Goal: Contribute content

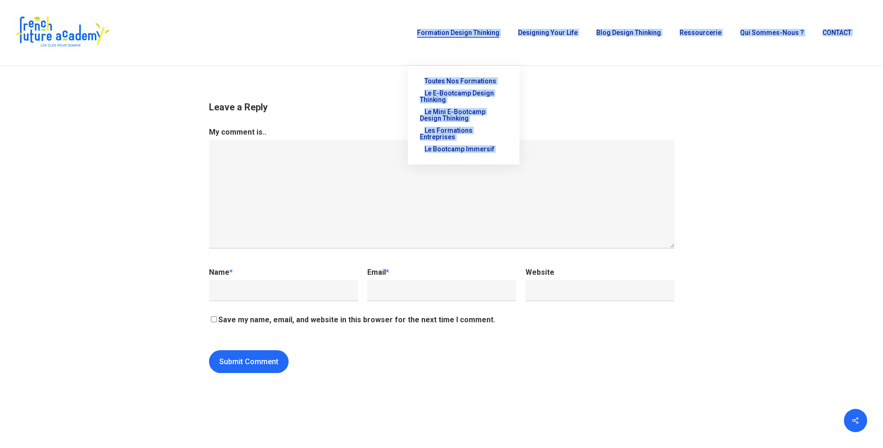
scroll to position [9604, 0]
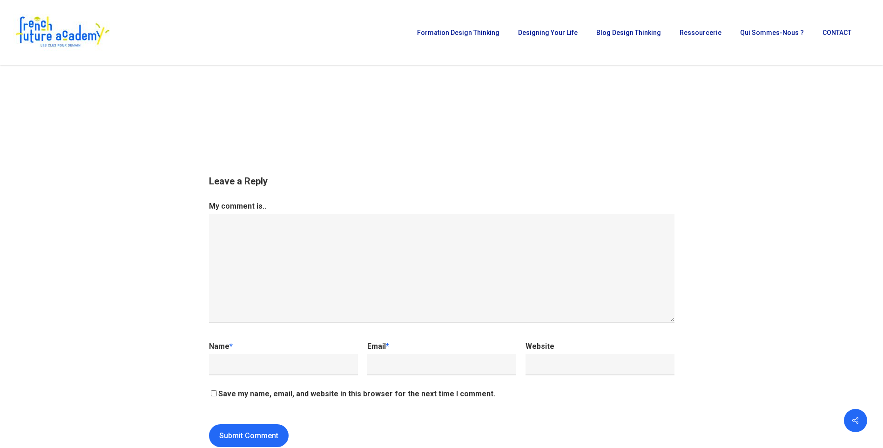
drag, startPoint x: 211, startPoint y: 82, endPoint x: 408, endPoint y: 102, distance: 197.9
copy div "Icebreaker 1: Nommez votre super-pouvoir ! Objectif: Encourager l’expression in…"
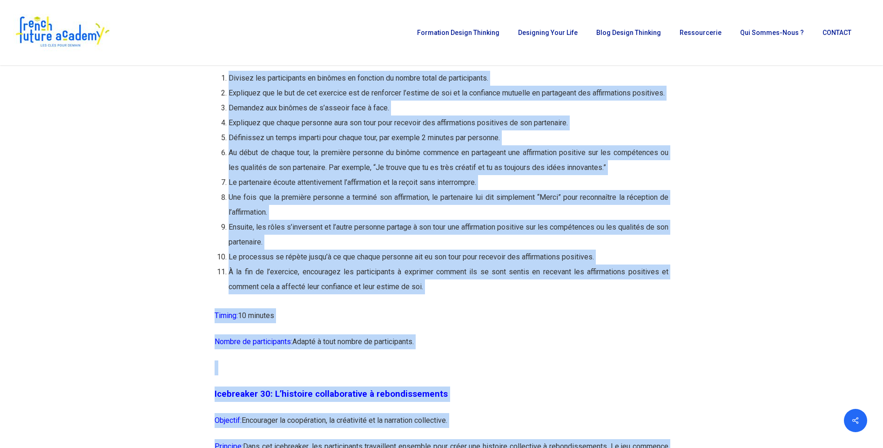
click at [594, 145] on li "Définissez un temps imparti pour chaque tour, par exemple 2 minutes par personn…" at bounding box center [449, 137] width 440 height 15
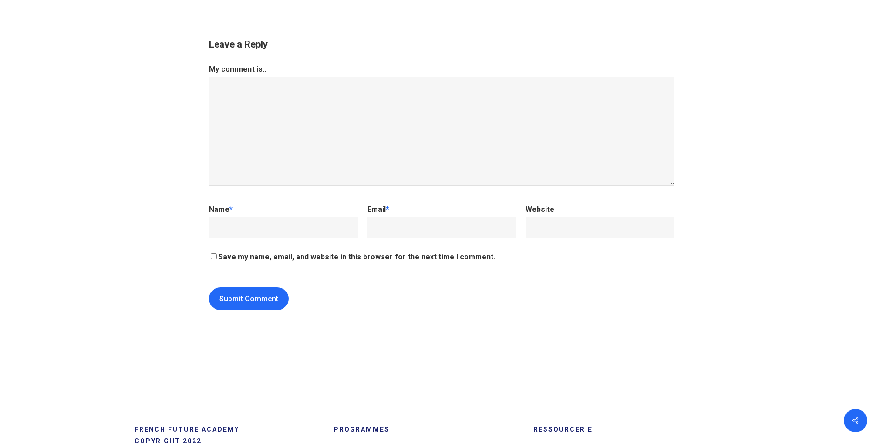
scroll to position [9741, 0]
click at [272, 308] on input "Submit Comment" at bounding box center [249, 296] width 80 height 23
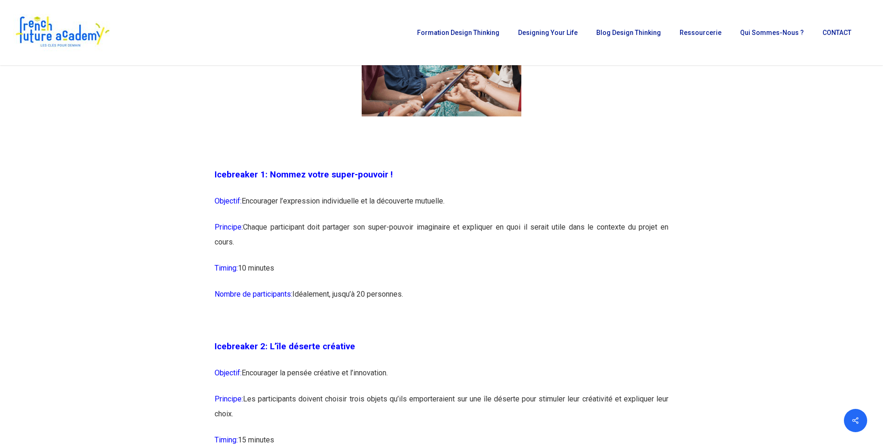
scroll to position [0, 0]
